Goal: Find specific page/section: Find specific page/section

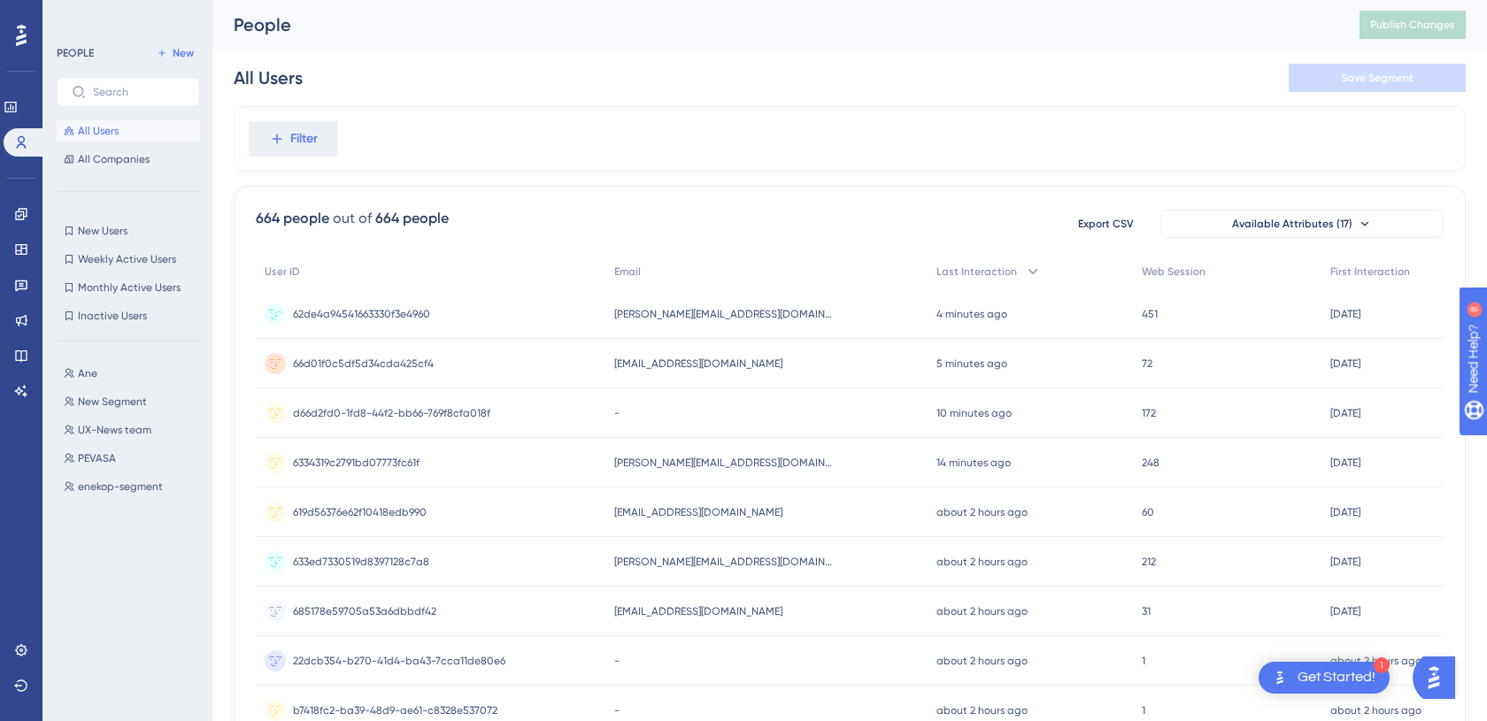
click at [397, 314] on span "62de4a94541663330f3e4960" at bounding box center [361, 314] width 137 height 14
click at [336, 360] on span "66d01f0c5df5d34cda425cf4" at bounding box center [363, 364] width 141 height 14
click at [393, 412] on span "d66d2fd0-1fd8-44f2-bb66-769f8cfa018f" at bounding box center [391, 413] width 197 height 14
click at [397, 464] on span "6334319c2791bd07773fc61f" at bounding box center [356, 463] width 127 height 14
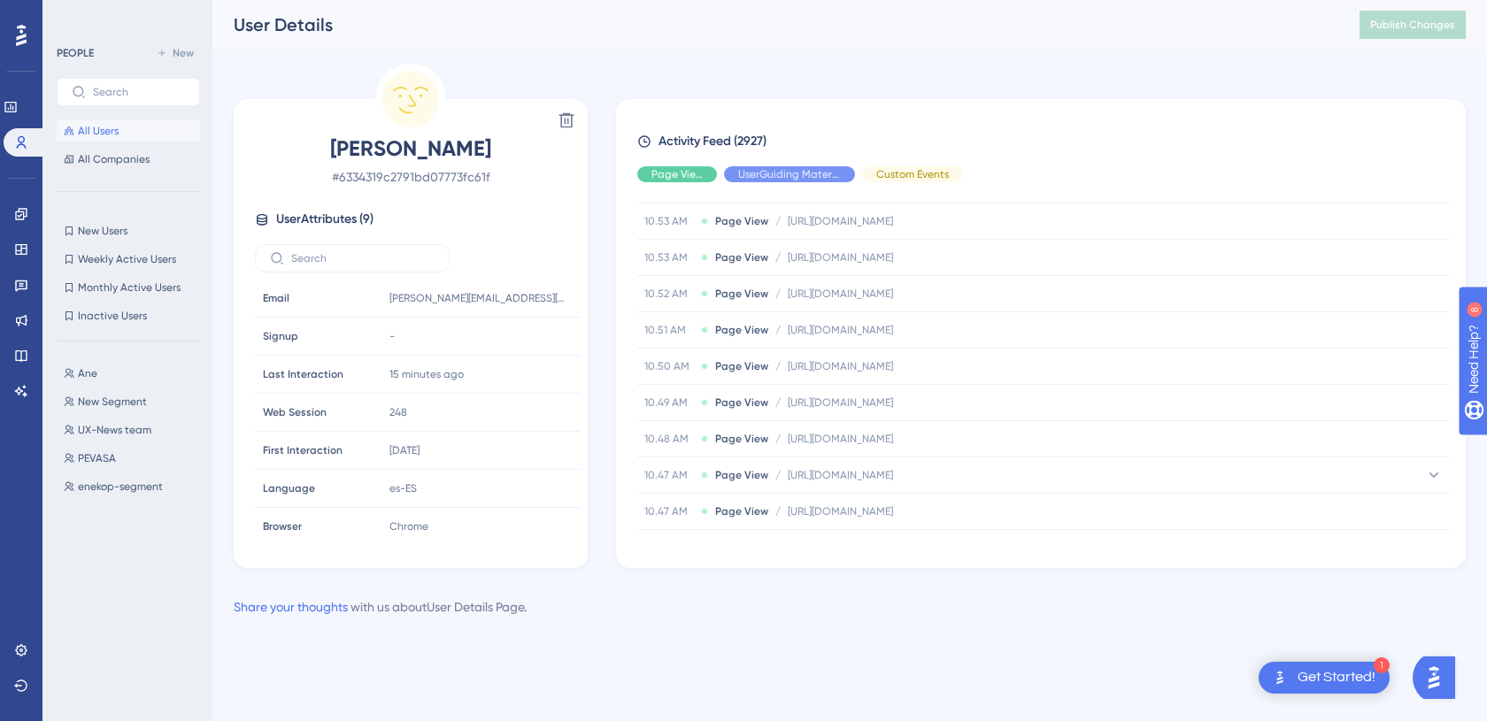
scroll to position [517, 0]
click at [83, 132] on span "All Users" at bounding box center [98, 131] width 41 height 14
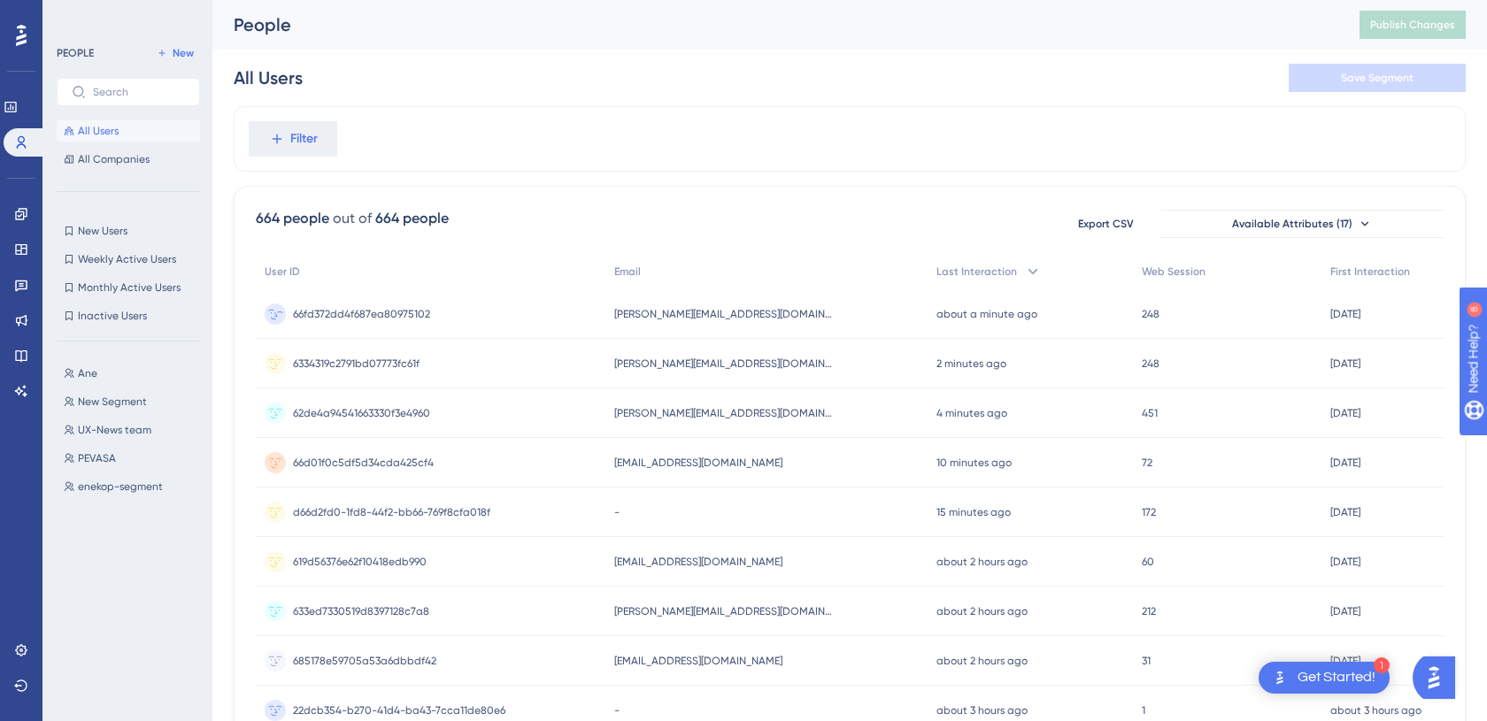
click at [652, 317] on span "[PERSON_NAME][EMAIL_ADDRESS][DOMAIN_NAME]" at bounding box center [724, 314] width 221 height 14
